Goal: Book appointment/travel/reservation

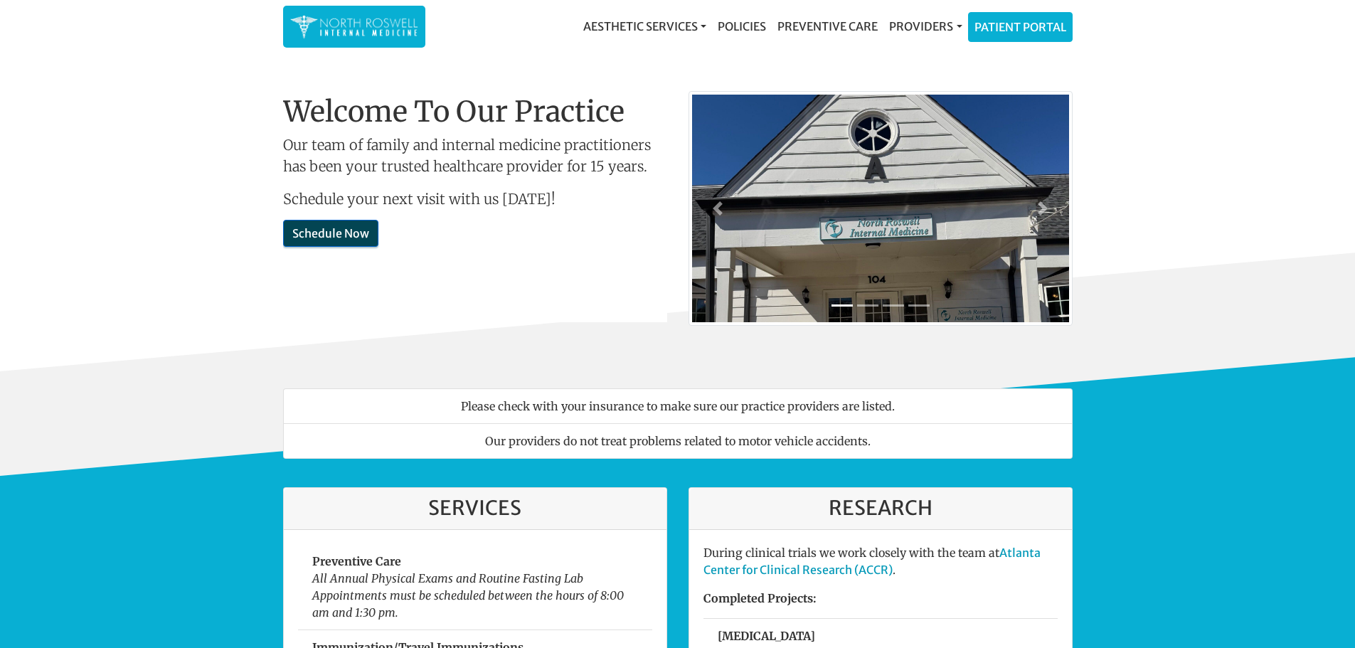
click at [330, 230] on link "Schedule Now" at bounding box center [330, 233] width 95 height 27
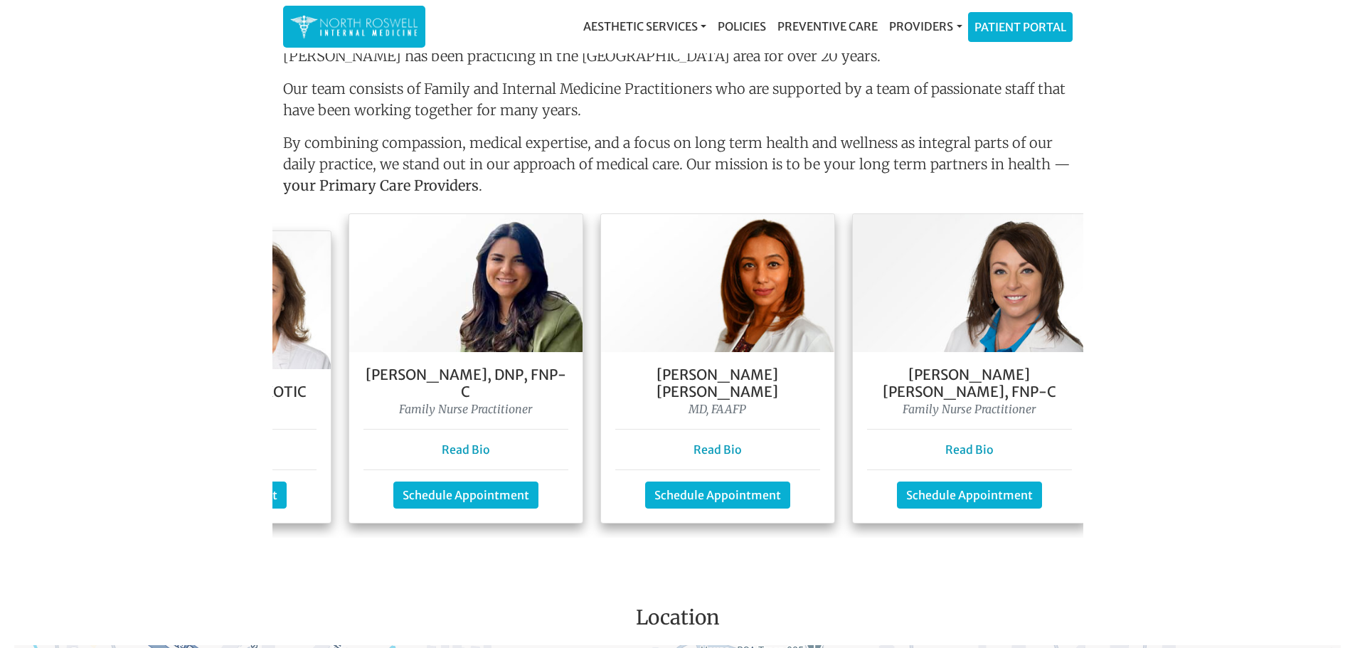
scroll to position [0, 323]
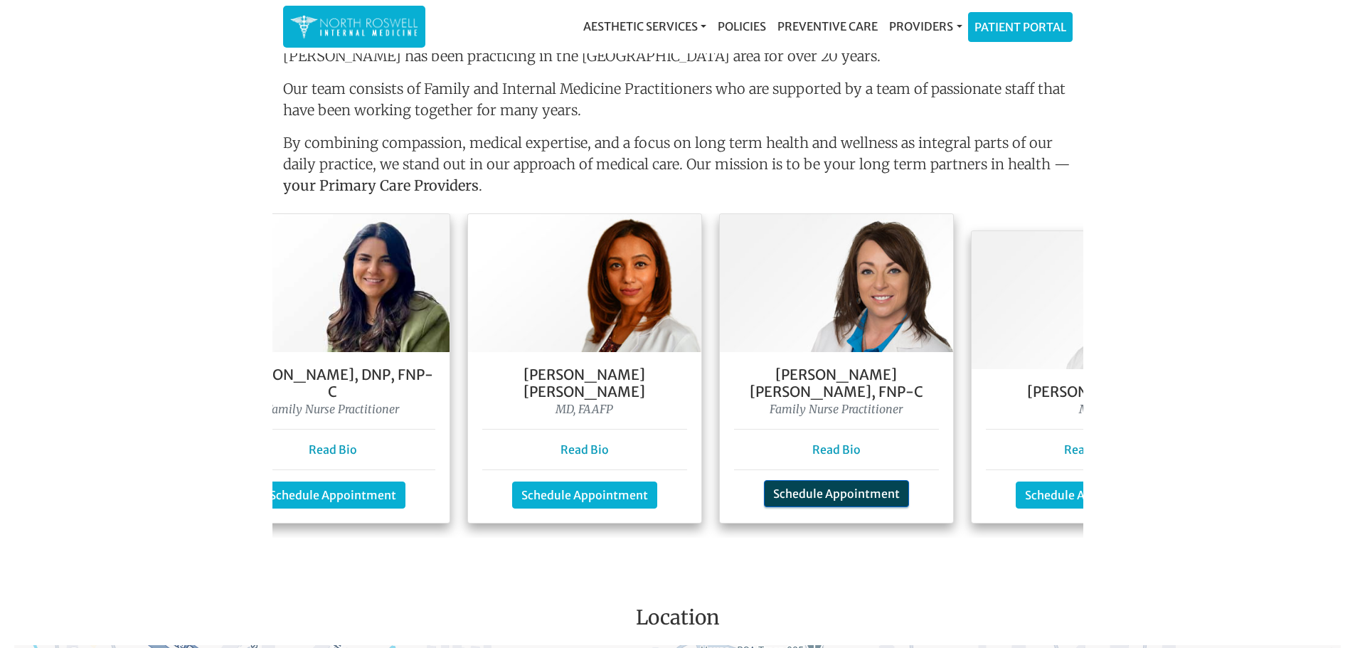
click at [803, 480] on link "Schedule Appointment" at bounding box center [836, 493] width 145 height 27
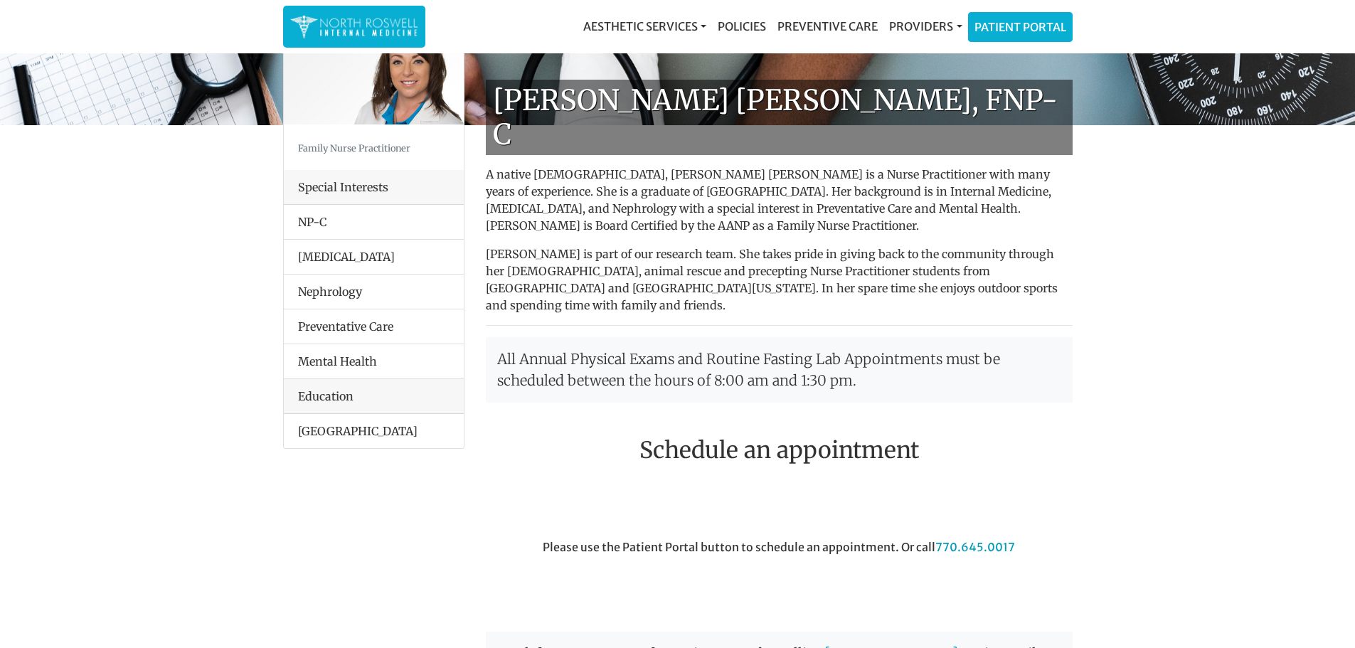
scroll to position [68, 0]
